Goal: Task Accomplishment & Management: Complete application form

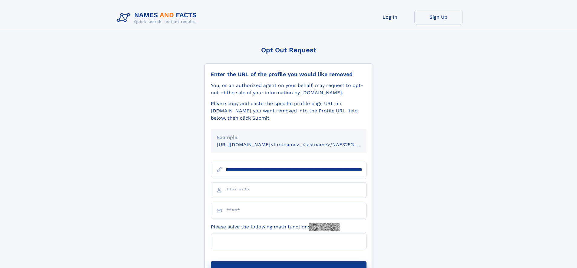
scroll to position [0, 70]
type input "**********"
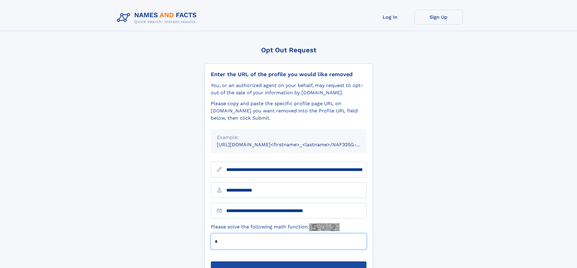
type input "*"
click at [288, 262] on button "Submit Opt Out Request" at bounding box center [289, 271] width 156 height 19
